Goal: Find contact information: Find contact information

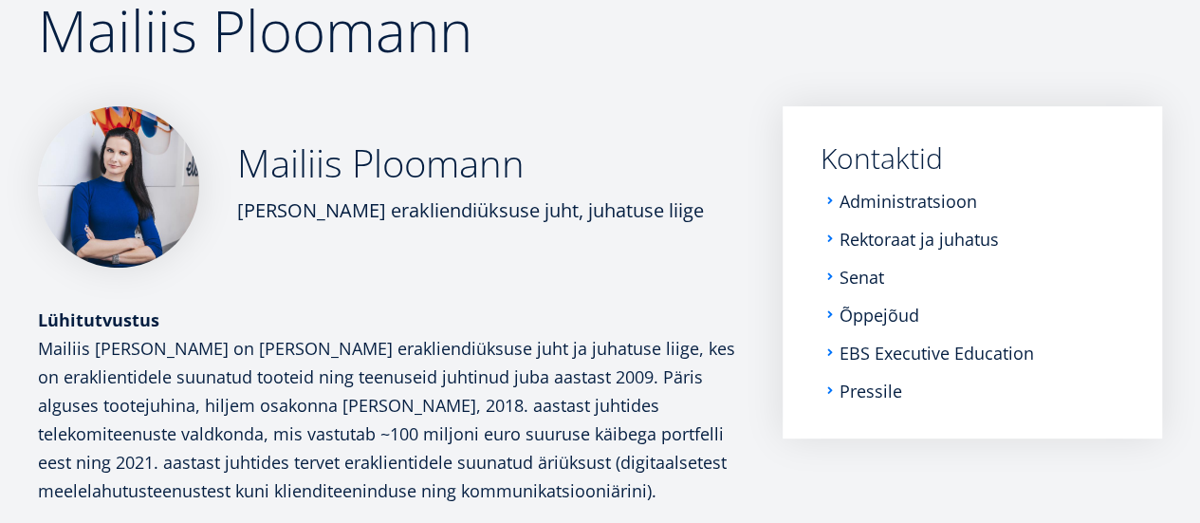
scroll to position [190, 0]
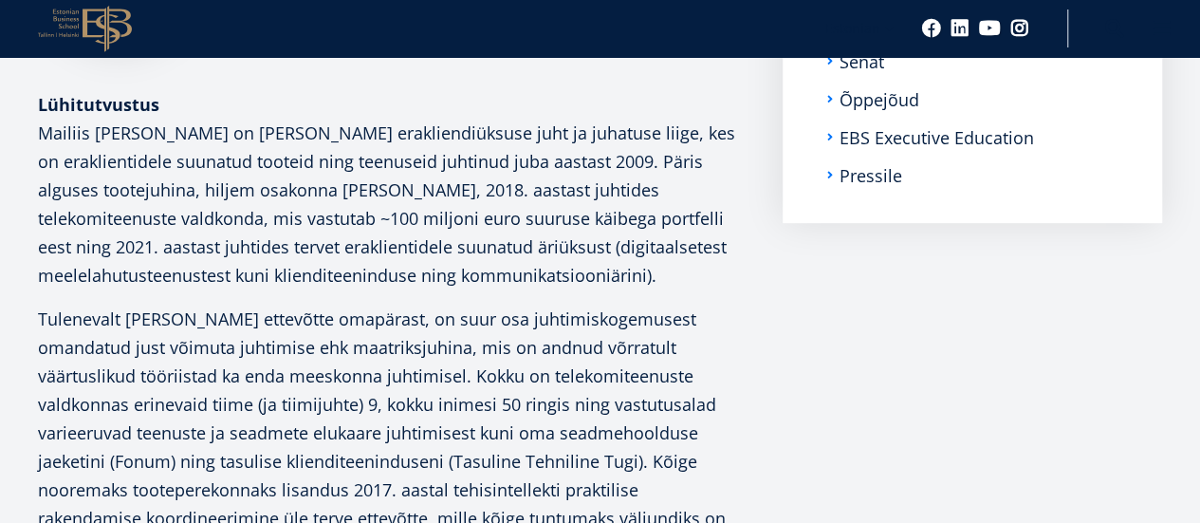
scroll to position [402, 0]
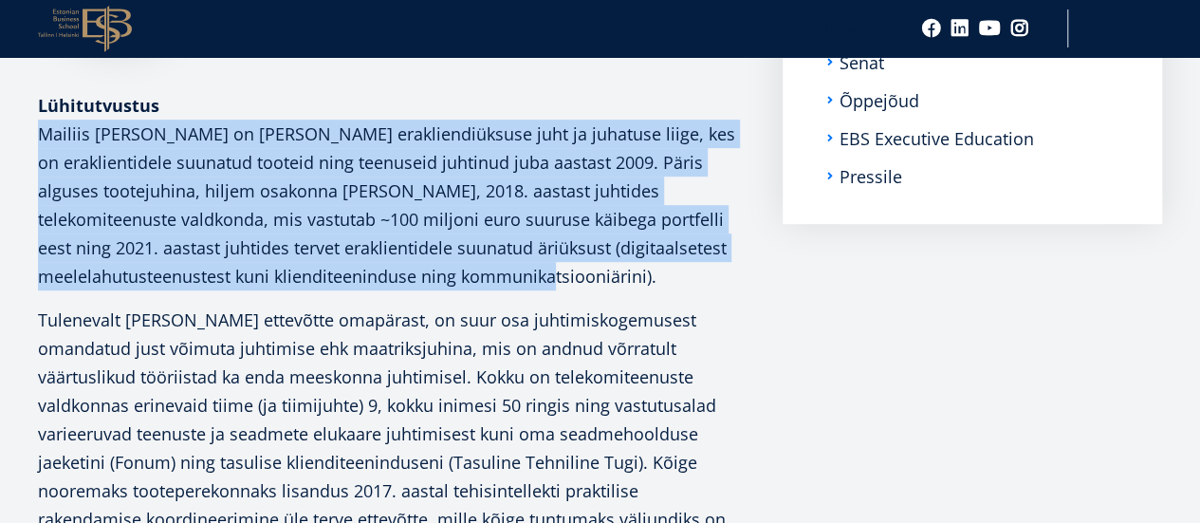
drag, startPoint x: 38, startPoint y: 244, endPoint x: 430, endPoint y: 397, distance: 420.5
click at [430, 290] on li "Mailiis [PERSON_NAME] on [PERSON_NAME] erakliendiüksuse juht ja juhatuse liige,…" at bounding box center [391, 205] width 707 height 171
copy span "Mailiis [PERSON_NAME] on [PERSON_NAME] erakliendiüksuse juht ja juhatuse liige,…"
click at [484, 290] on li "Mailiis [PERSON_NAME] on [PERSON_NAME] erakliendiüksuse juht ja juhatuse liige,…" at bounding box center [391, 205] width 707 height 171
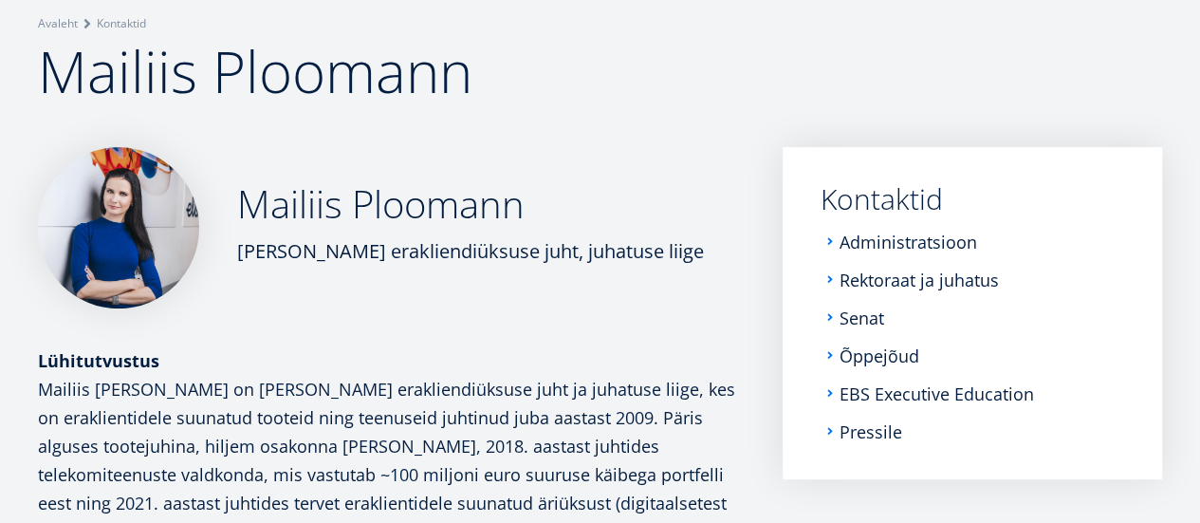
scroll to position [148, 0]
